Goal: Check status: Check status

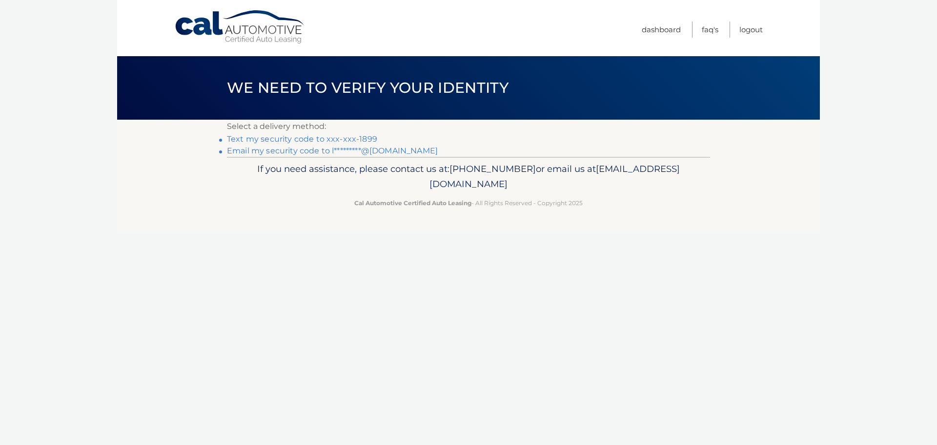
click at [370, 136] on link "Text my security code to xxx-xxx-1899" at bounding box center [302, 138] width 150 height 9
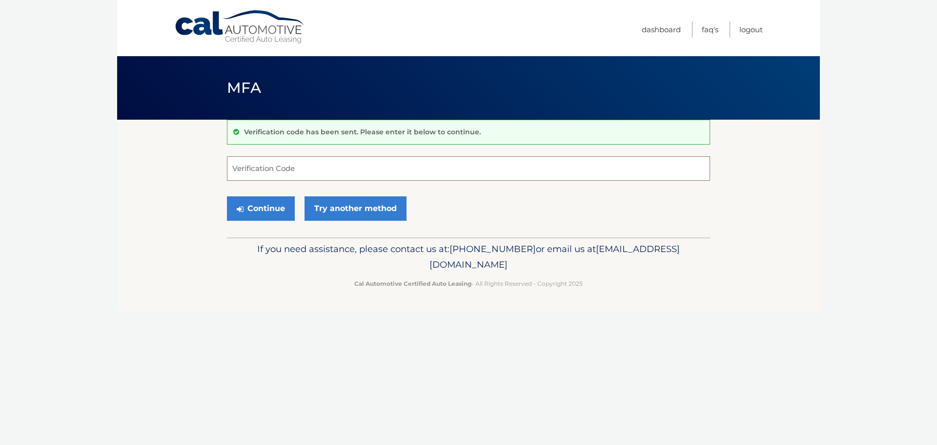
click at [354, 168] on input "Verification Code" at bounding box center [468, 168] width 483 height 24
type input "549560"
click at [227, 196] on button "Continue" at bounding box center [261, 208] width 68 height 24
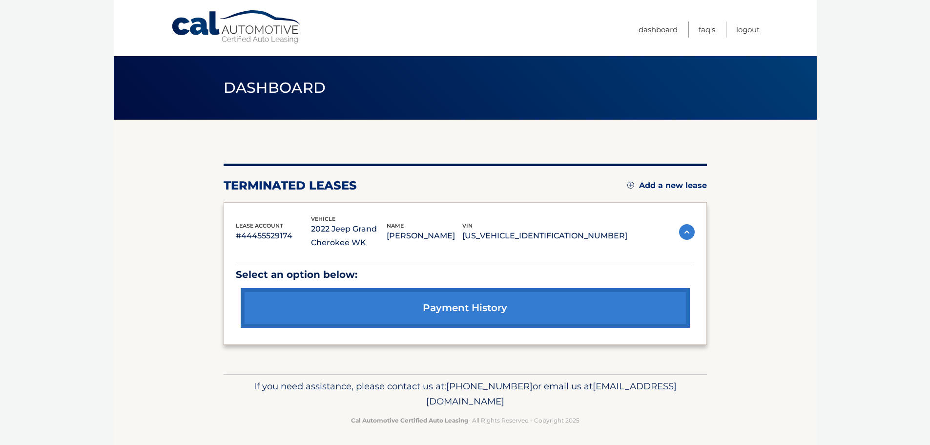
click at [684, 229] on img at bounding box center [687, 232] width 16 height 16
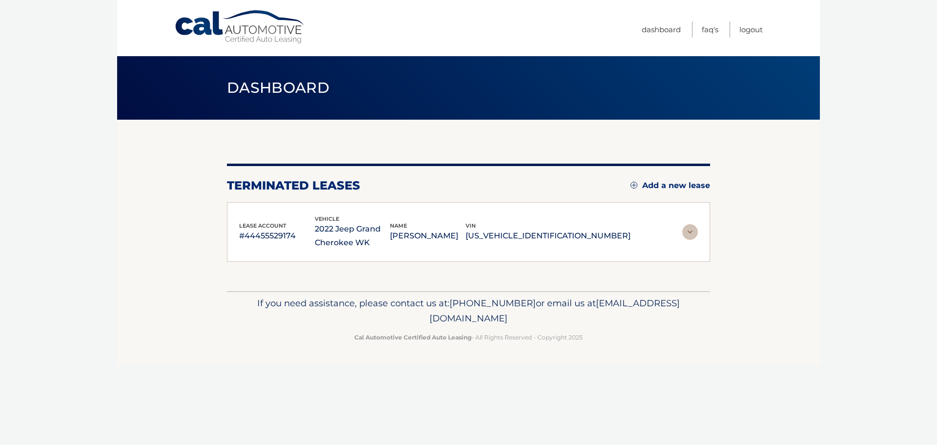
click at [684, 229] on img at bounding box center [690, 232] width 16 height 16
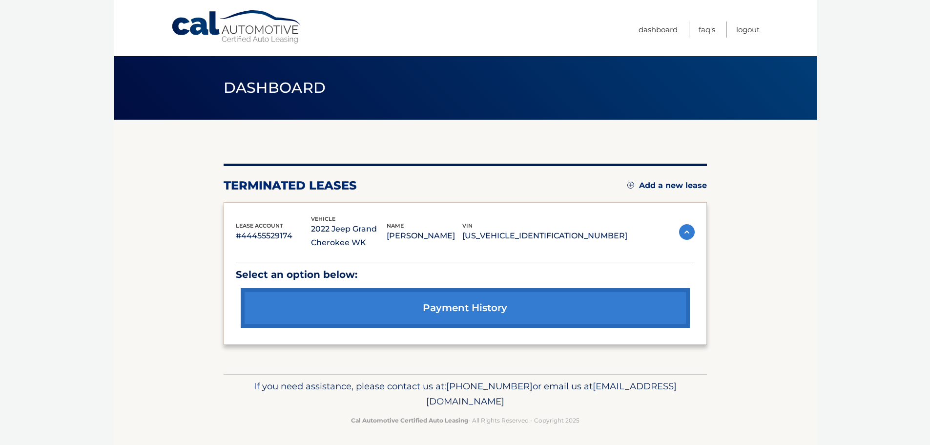
click at [347, 242] on p "2022 Jeep Grand Cherokee WK" at bounding box center [349, 235] width 76 height 27
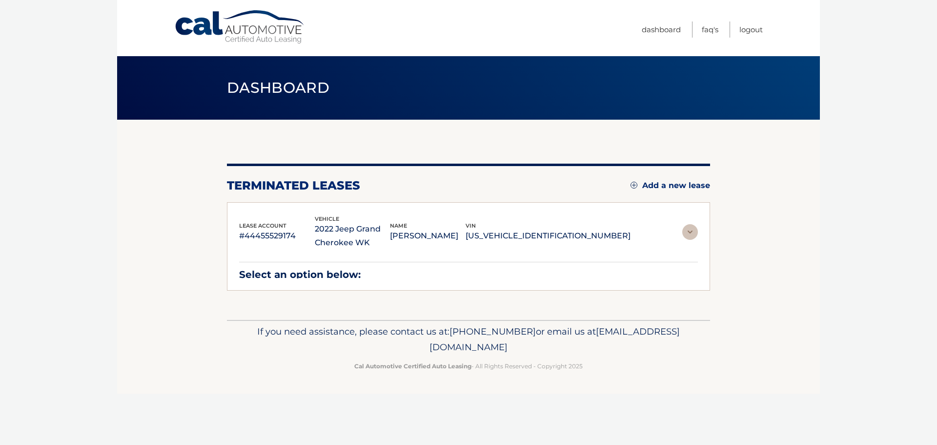
click at [280, 234] on p "#44455529174" at bounding box center [277, 236] width 76 height 14
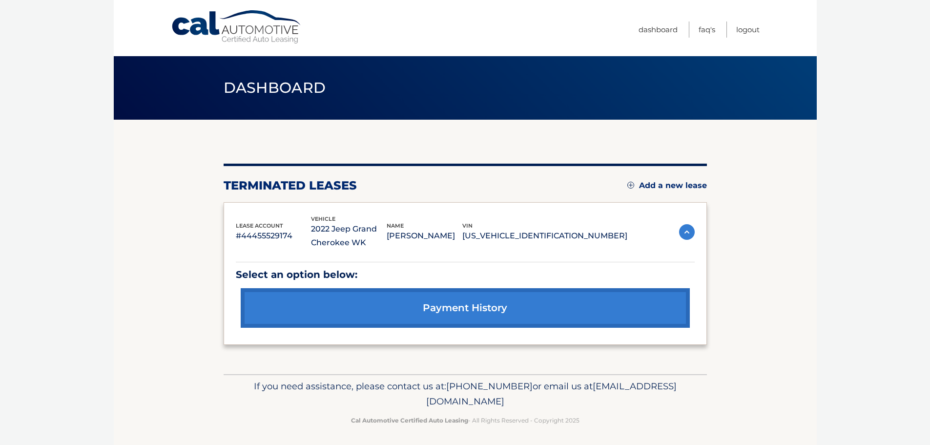
click at [419, 311] on link "payment history" at bounding box center [465, 308] width 449 height 40
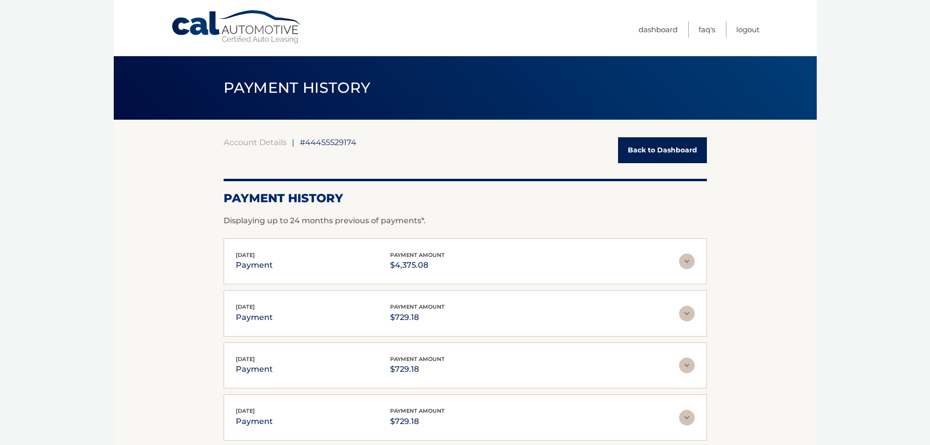
click at [434, 261] on p "$4,375.08" at bounding box center [417, 265] width 55 height 14
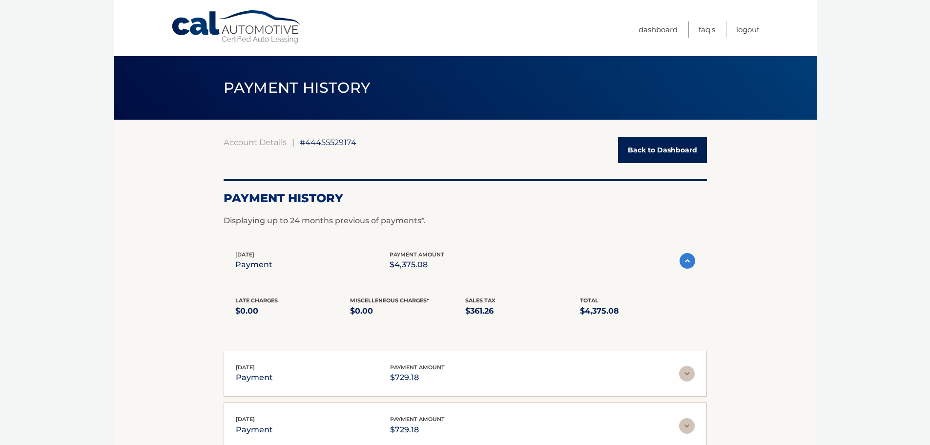
click at [627, 150] on link "Back to Dashboard" at bounding box center [662, 150] width 89 height 26
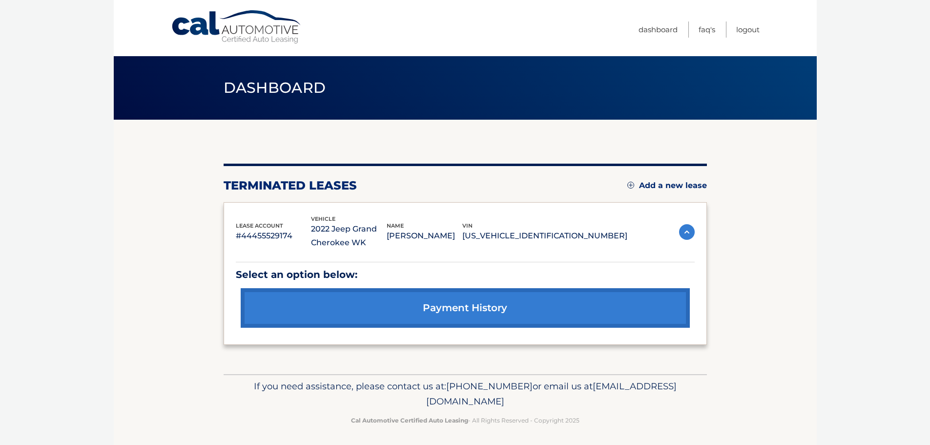
scroll to position [3, 0]
